Goal: Transaction & Acquisition: Purchase product/service

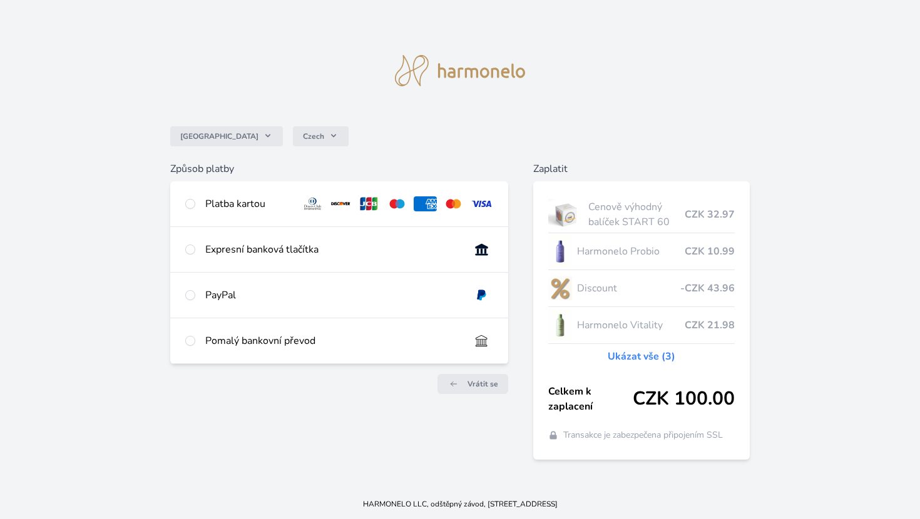
click at [226, 203] on div "Platba kartou" at bounding box center [248, 203] width 86 height 15
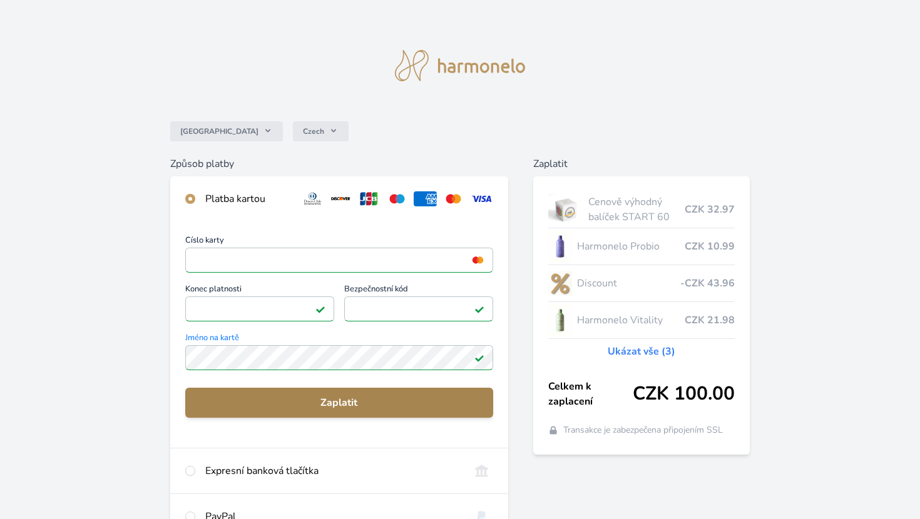
click at [352, 399] on span "Zaplatit" at bounding box center [339, 402] width 288 height 15
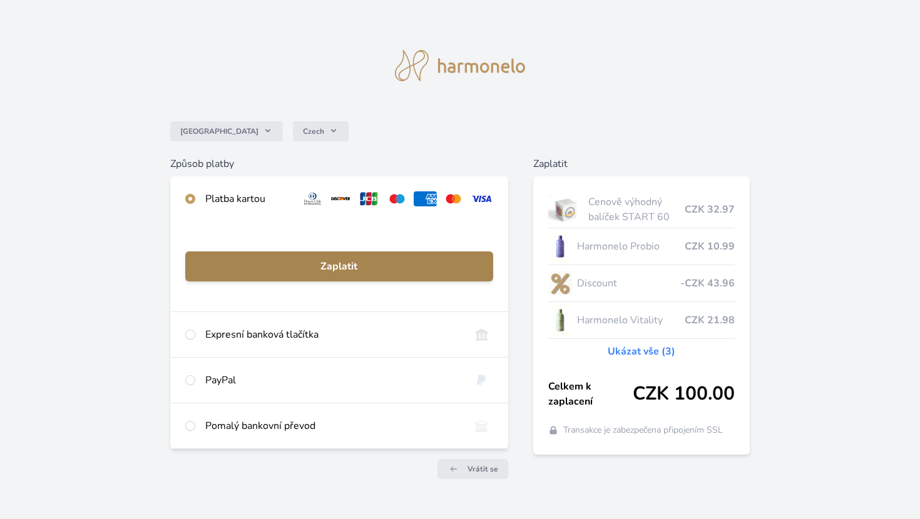
click at [337, 267] on span "Zaplatit" at bounding box center [339, 266] width 288 height 15
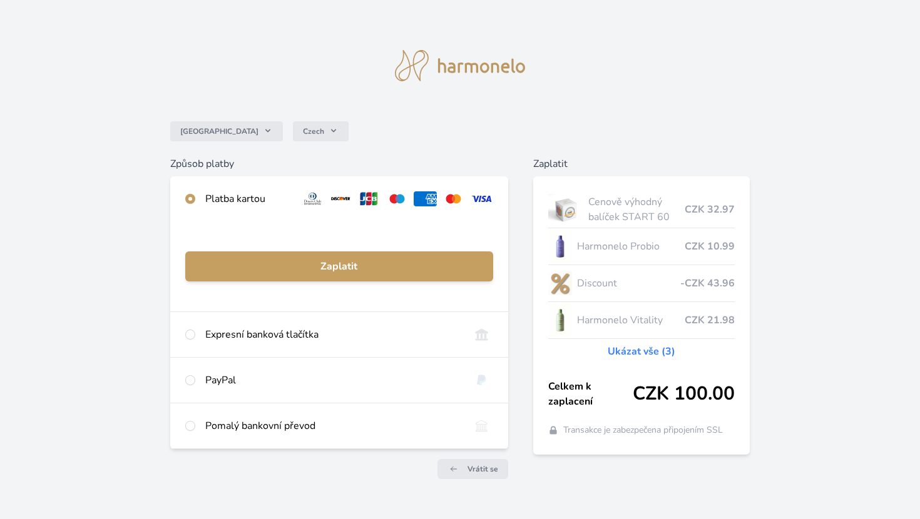
click at [201, 335] on div "Expresní banková tlačítka" at bounding box center [339, 334] width 338 height 45
radio input "false"
radio input "true"
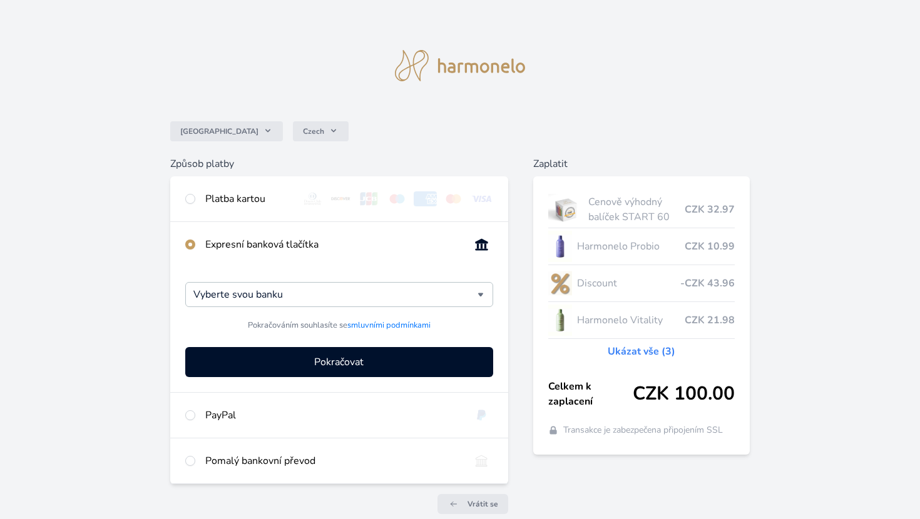
click at [188, 199] on input "radio" at bounding box center [190, 199] width 10 height 10
radio input "true"
radio input "false"
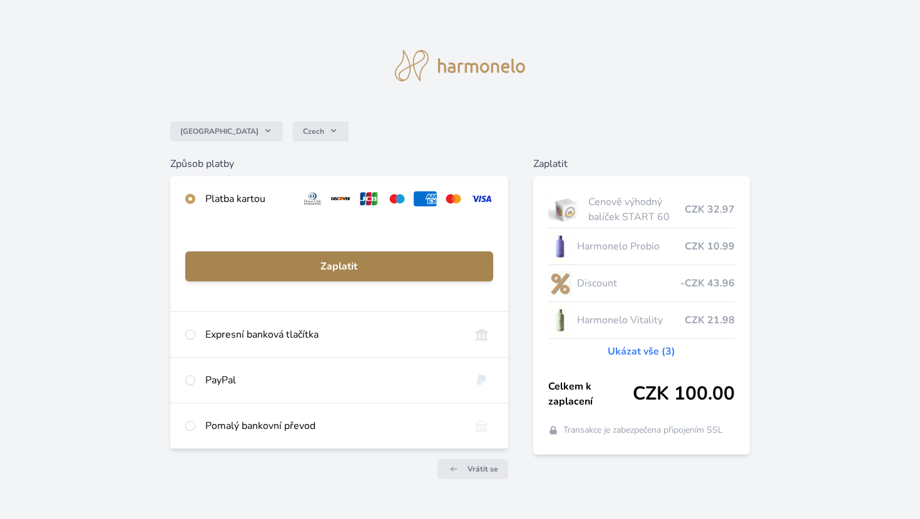
click at [342, 267] on span "Zaplatit" at bounding box center [339, 266] width 288 height 15
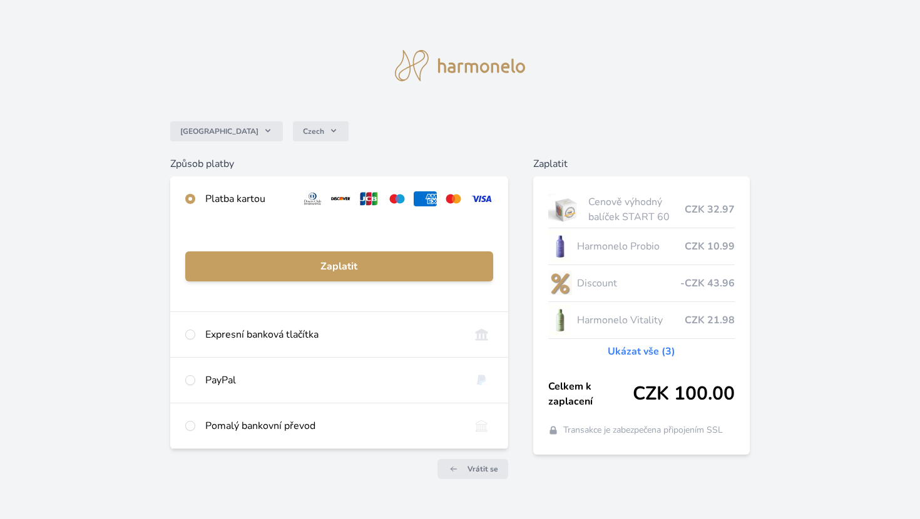
click at [188, 427] on input "radio" at bounding box center [190, 426] width 10 height 10
radio input "true"
radio input "false"
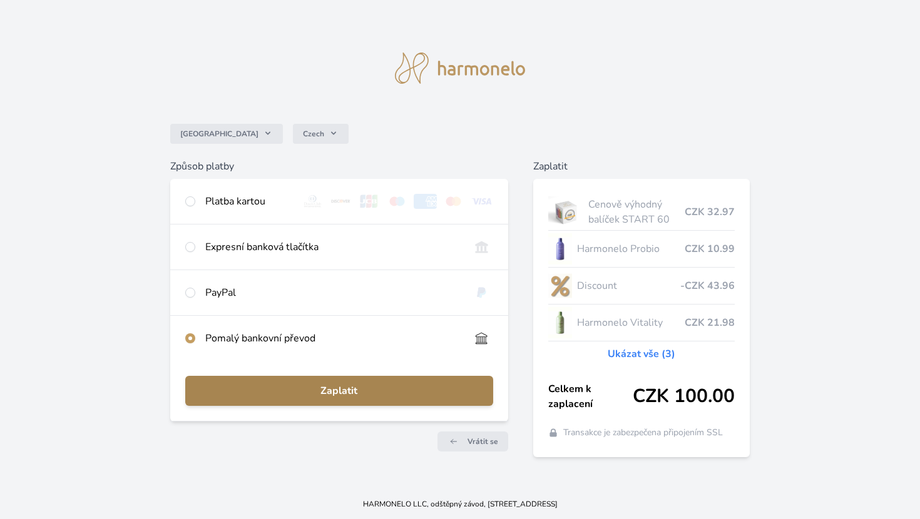
click at [342, 391] on span "Zaplatit" at bounding box center [339, 391] width 288 height 15
